Goal: Task Accomplishment & Management: Manage account settings

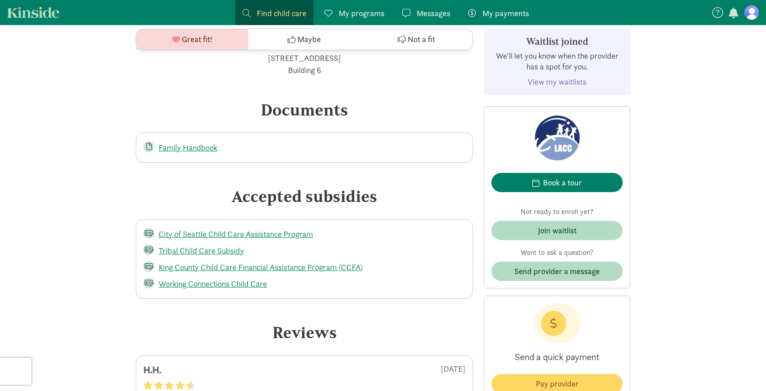
scroll to position [1195, 0]
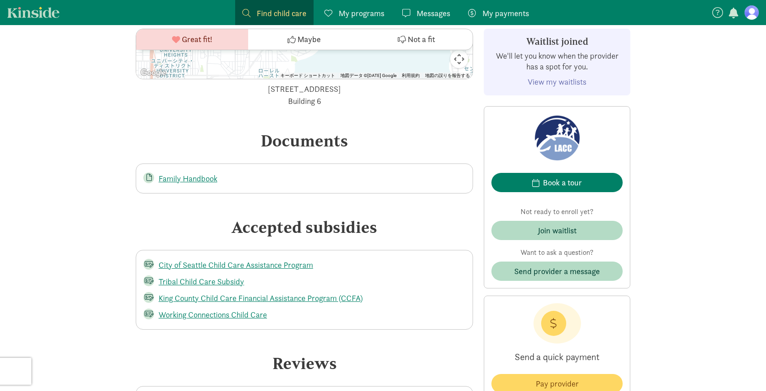
click at [552, 83] on link "View my waitlists" at bounding box center [557, 82] width 59 height 10
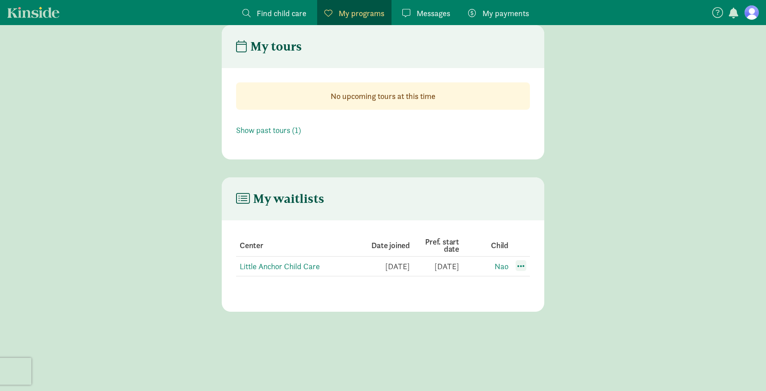
click at [519, 267] on span at bounding box center [521, 265] width 11 height 11
click at [521, 267] on span at bounding box center [521, 265] width 11 height 11
click at [264, 266] on link "Little Anchor Child Care" at bounding box center [280, 266] width 80 height 10
click at [519, 262] on span at bounding box center [521, 265] width 11 height 11
click at [530, 283] on div "Edit preferences" at bounding box center [552, 285] width 81 height 19
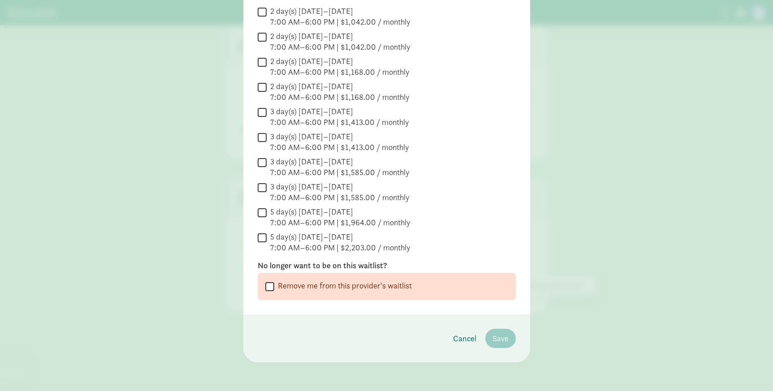
scroll to position [0, 0]
